Goal: Communication & Community: Answer question/provide support

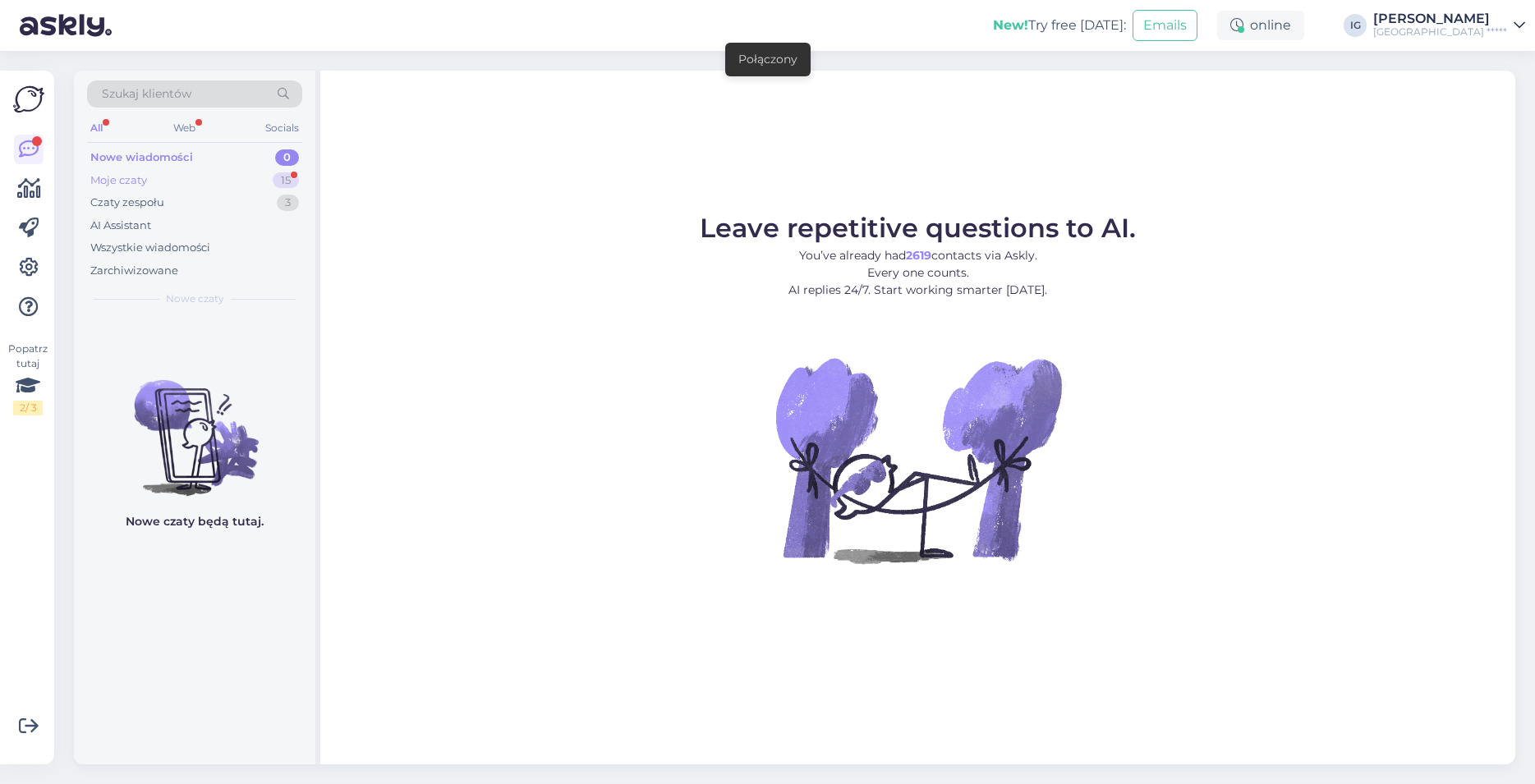
click at [128, 179] on div "Moje czaty" at bounding box center [118, 181] width 57 height 17
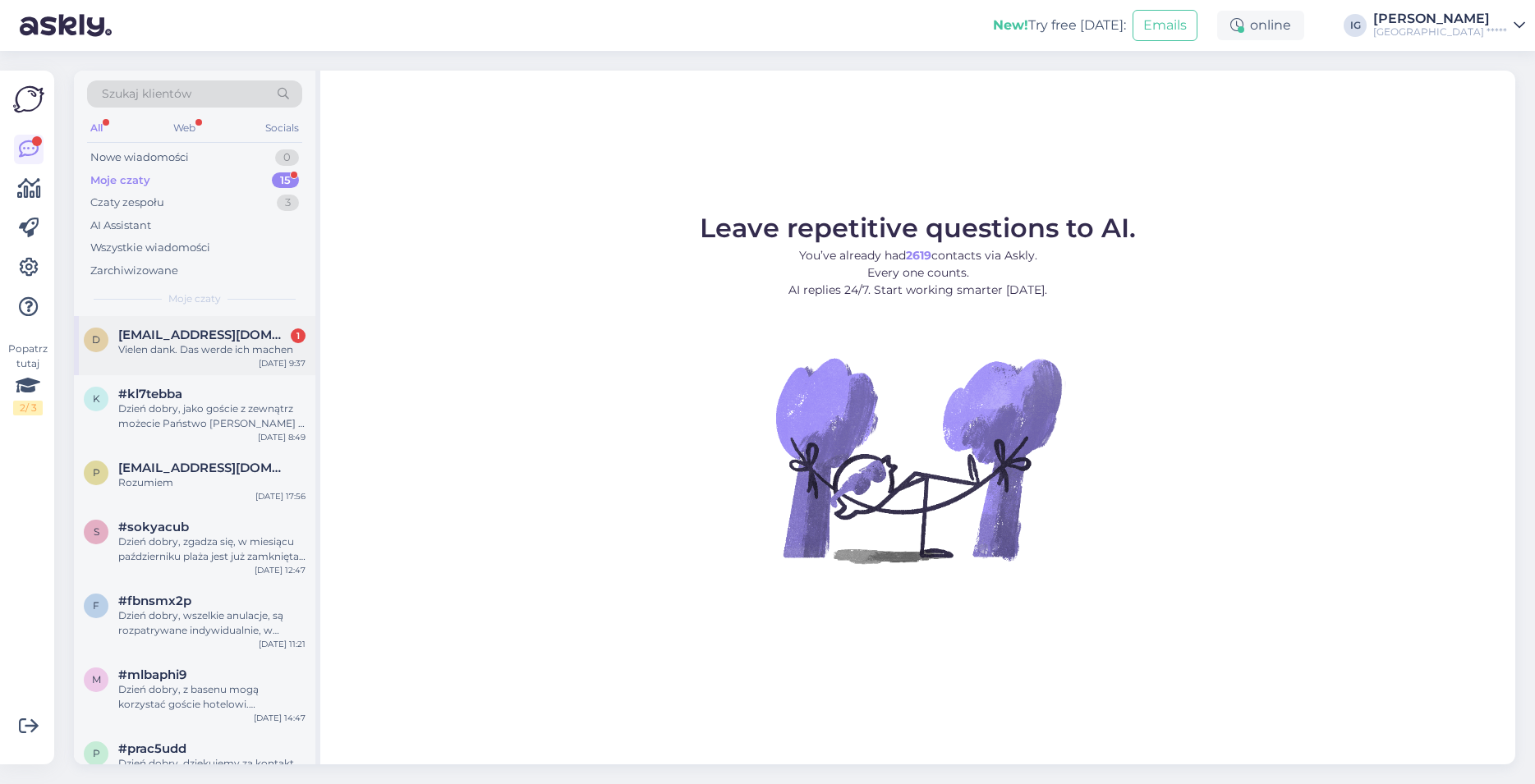
click at [162, 335] on span "[EMAIL_ADDRESS][DOMAIN_NAME]" at bounding box center [203, 335] width 171 height 15
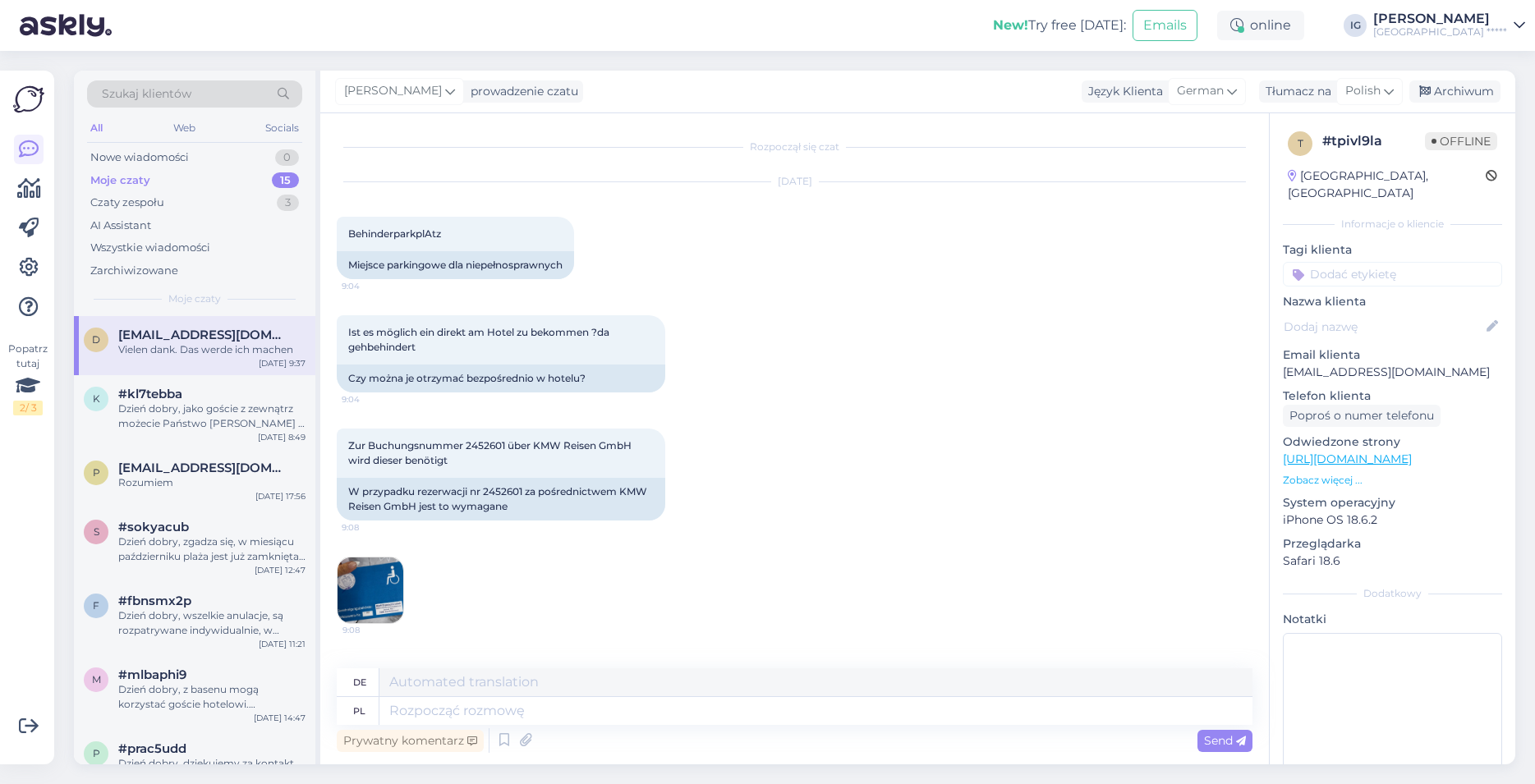
scroll to position [510, 0]
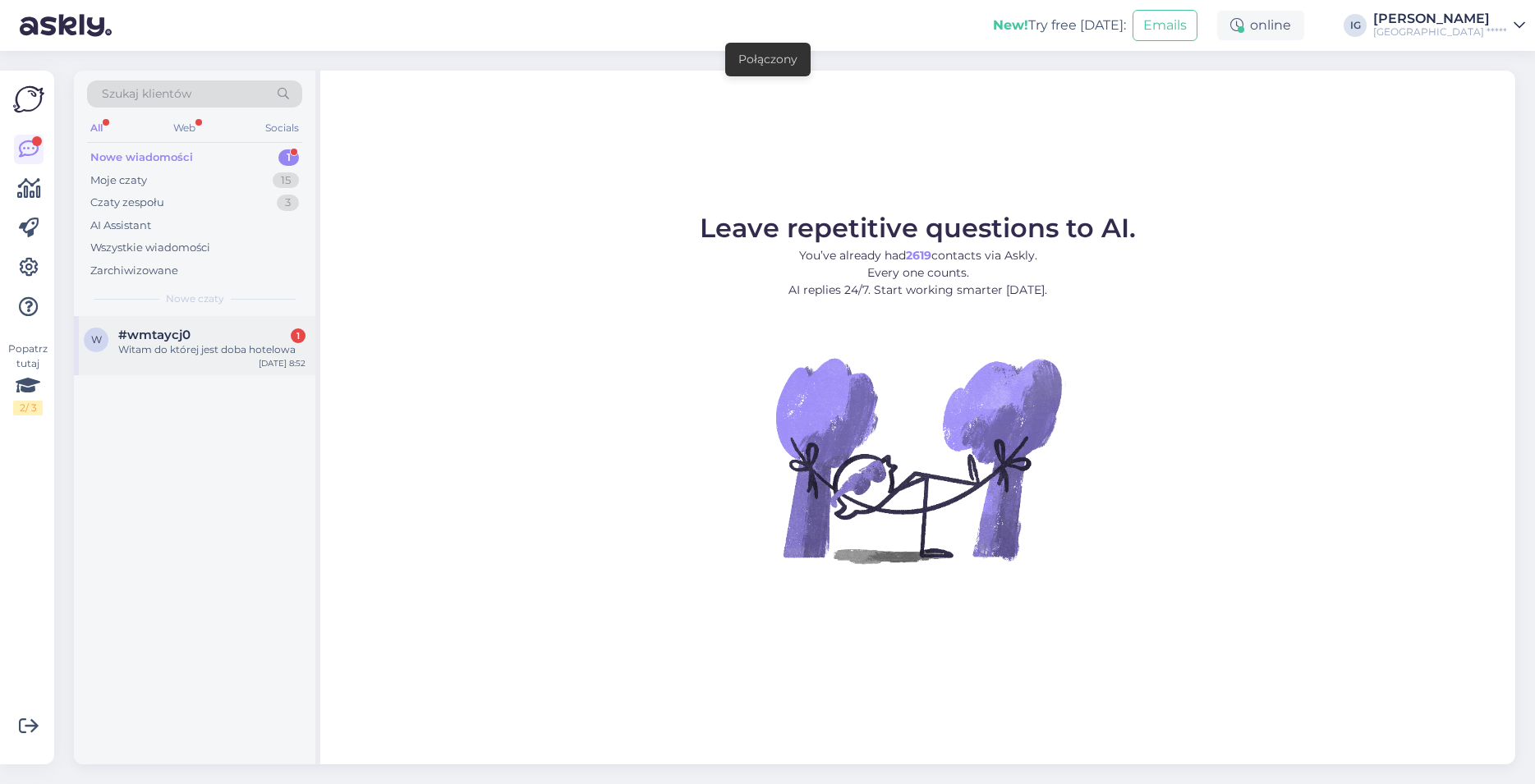
click at [182, 343] on div "Witam do której jest doba hotelowa" at bounding box center [211, 349] width 187 height 15
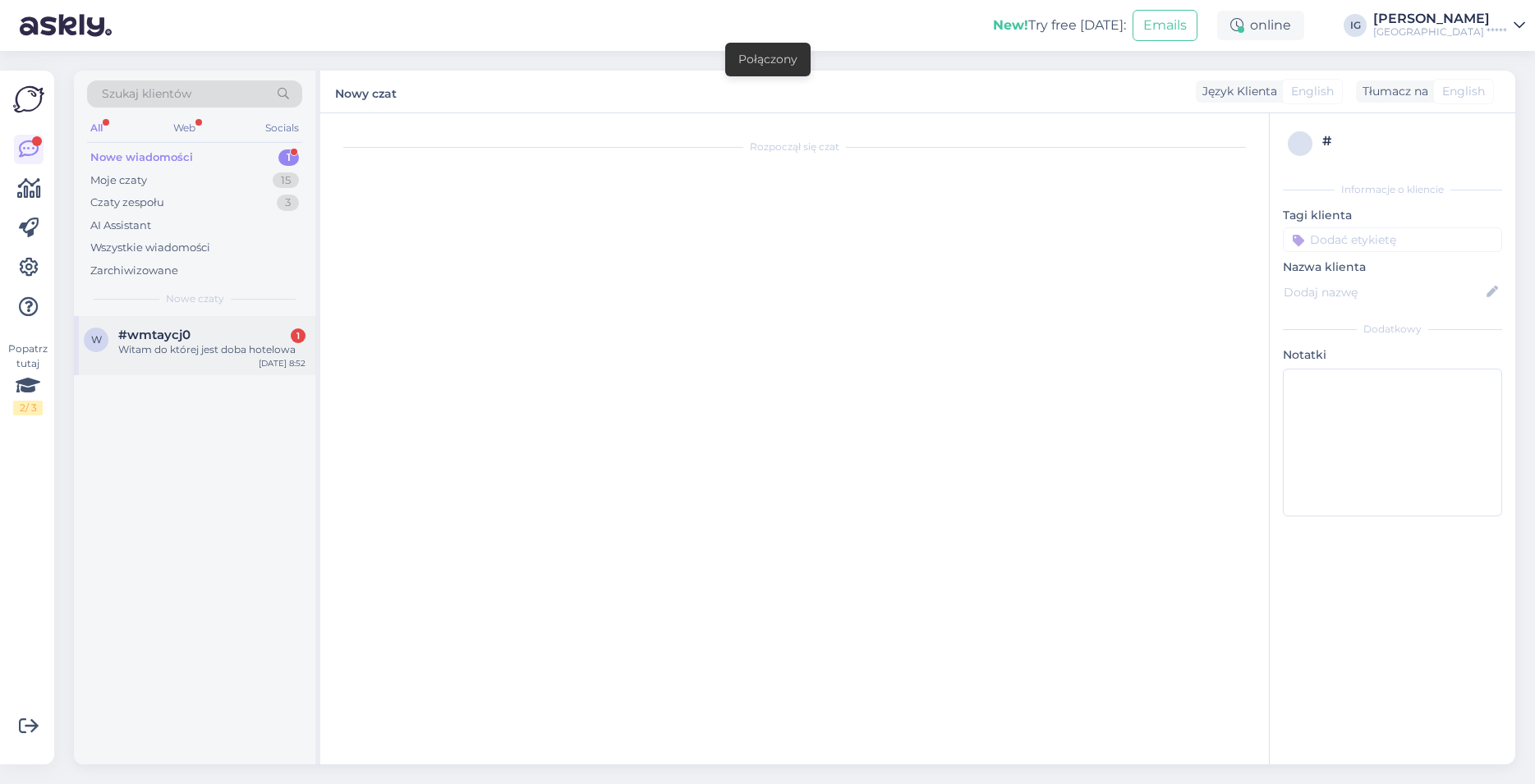
scroll to position [305, 0]
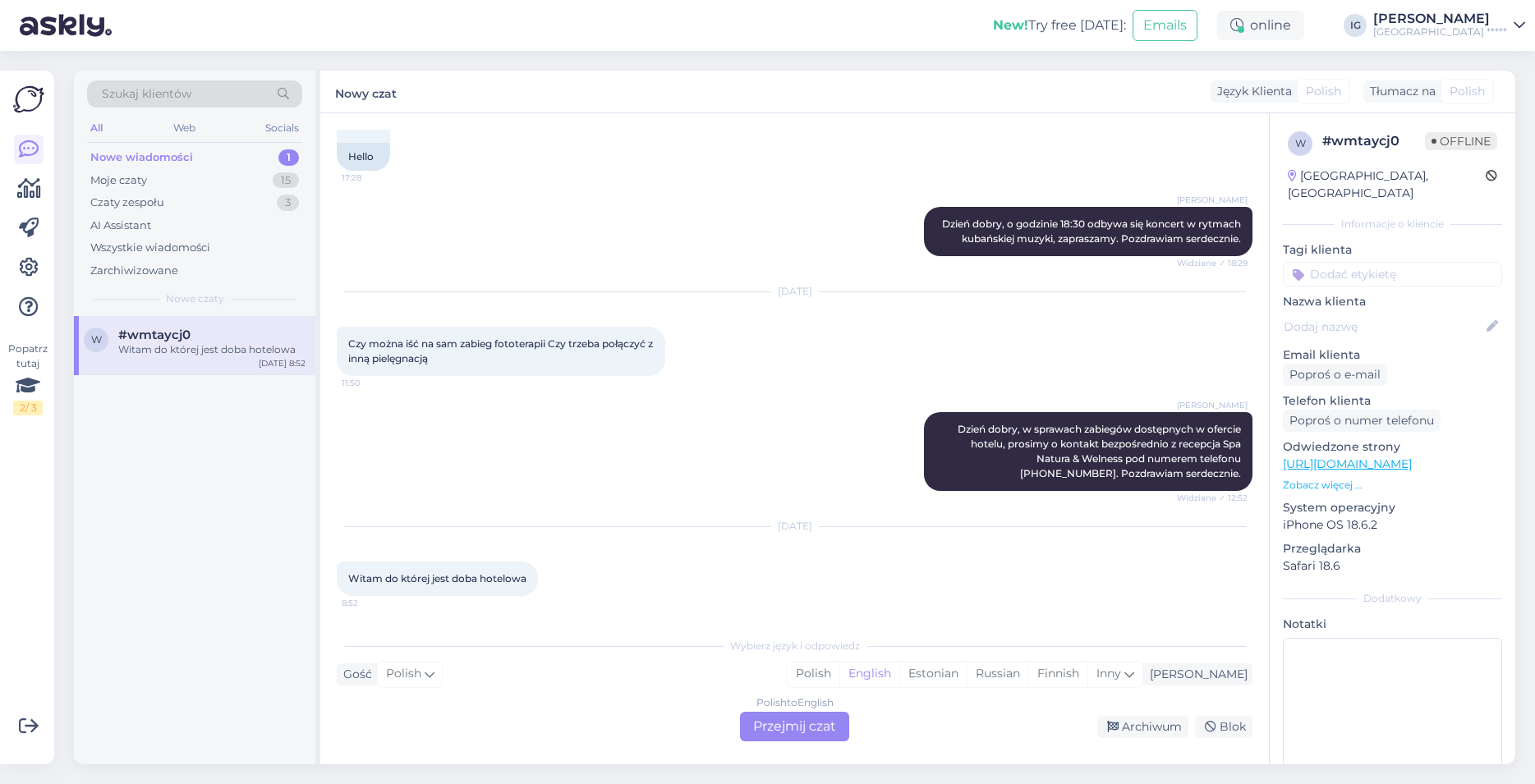
click at [785, 733] on div "Polish to English Przejmij czat" at bounding box center [794, 727] width 110 height 30
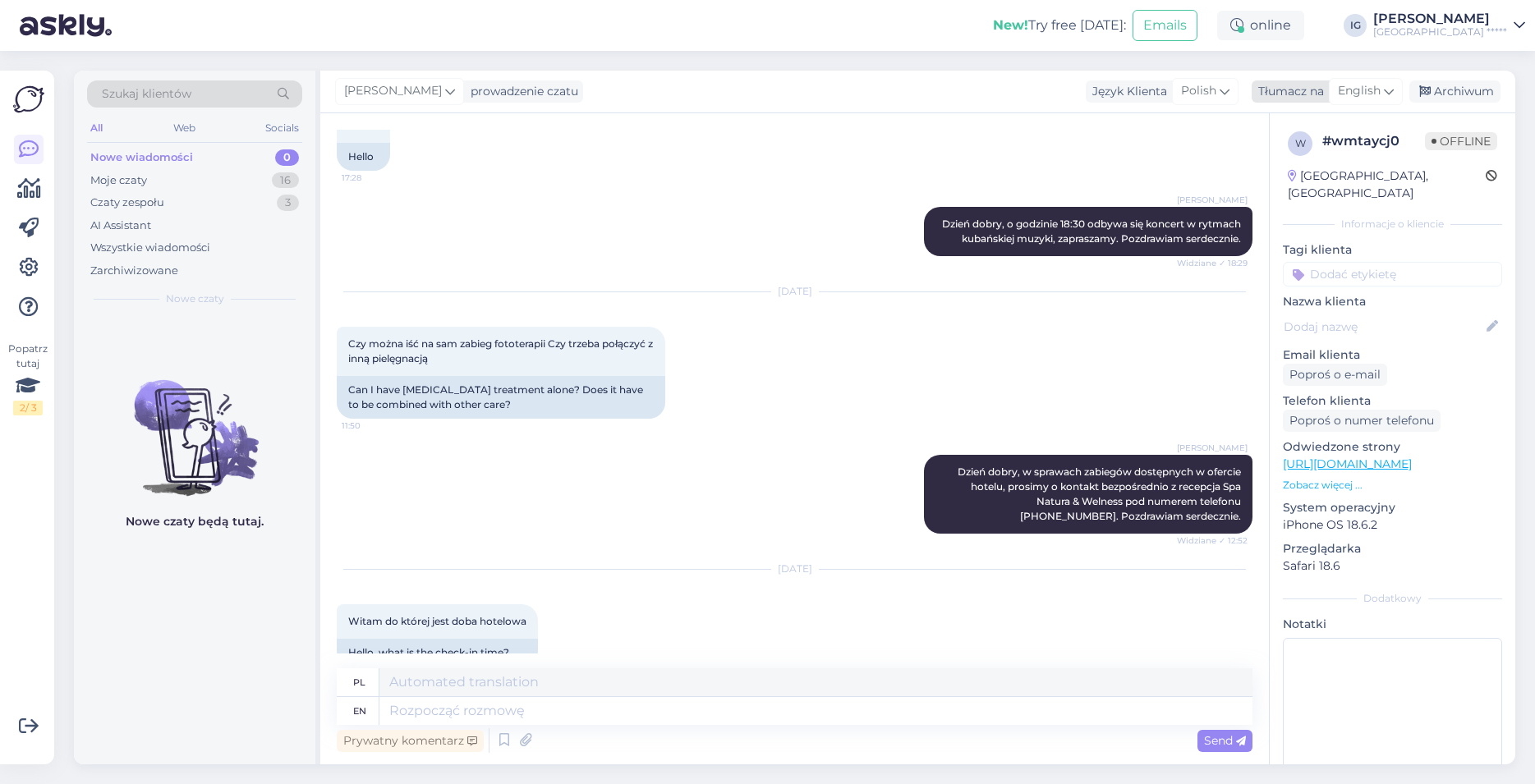
click at [1364, 94] on span "English" at bounding box center [1359, 91] width 43 height 18
type input "po"
click at [1306, 160] on link "Polish" at bounding box center [1327, 164] width 181 height 26
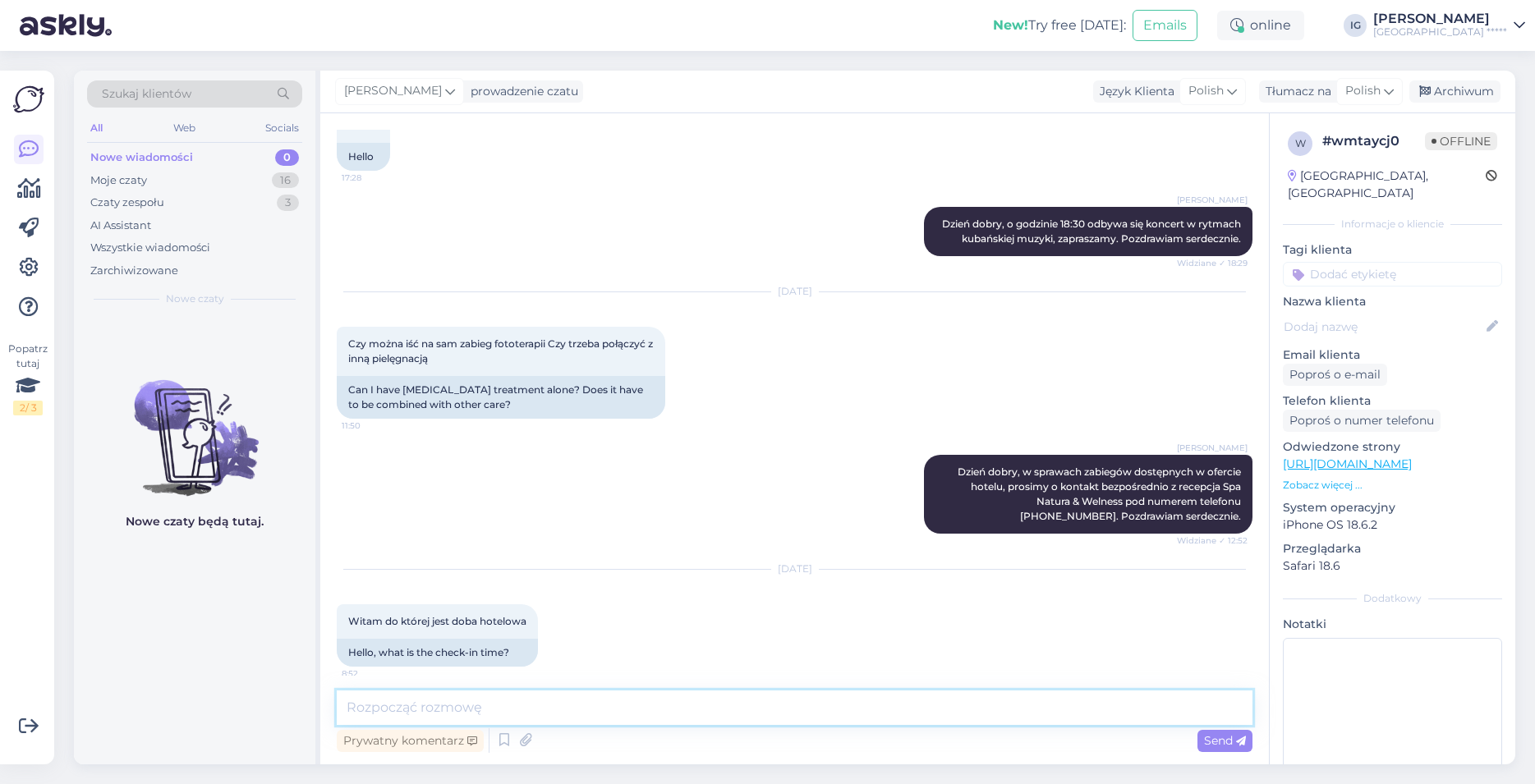
drag, startPoint x: 435, startPoint y: 711, endPoint x: 451, endPoint y: 709, distance: 16.1
click at [435, 710] on textarea at bounding box center [795, 707] width 916 height 34
type textarea "D"
type textarea "Dzień dobry, doba hotelowa kończy się o godzinie 12:00. Pozdrawiam serdecznie."
click at [1233, 739] on span "Send" at bounding box center [1224, 740] width 42 height 15
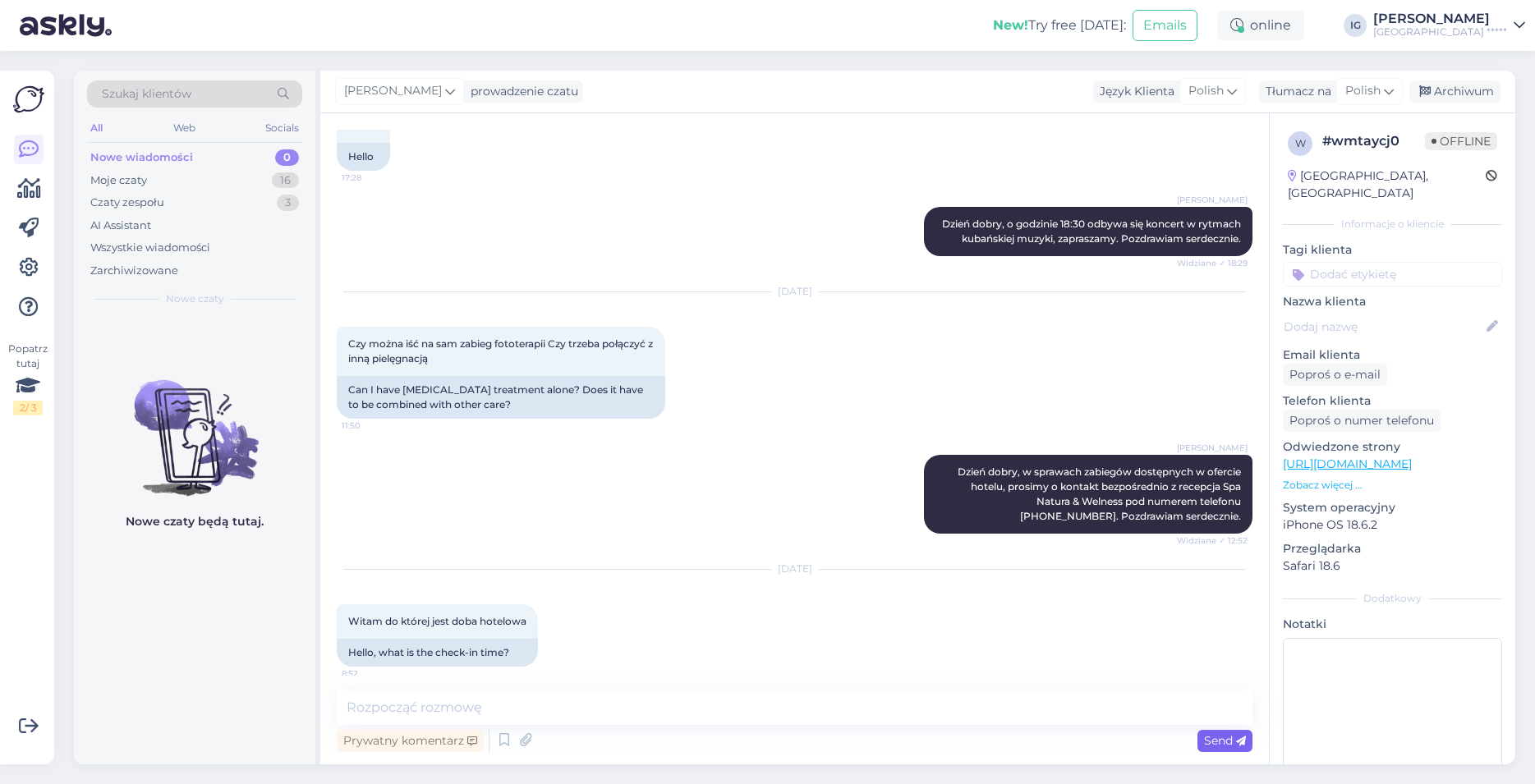
scroll to position [400, 0]
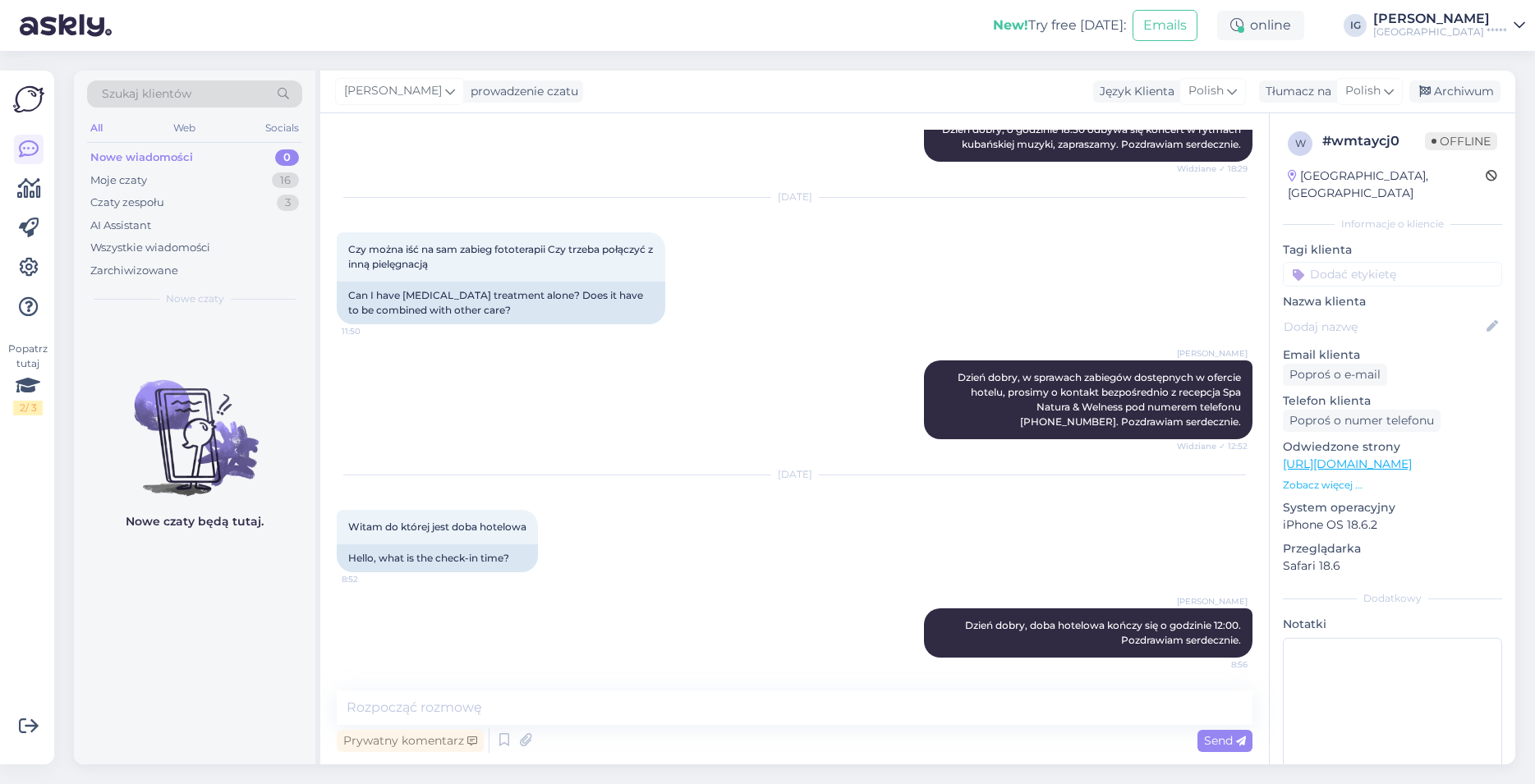
click at [489, 431] on div "Izabela Gutkowska Dzień dobry, w sprawach zabiegów dostępnych w ofercie hotelu,…" at bounding box center [795, 399] width 916 height 115
